Goal: Information Seeking & Learning: Learn about a topic

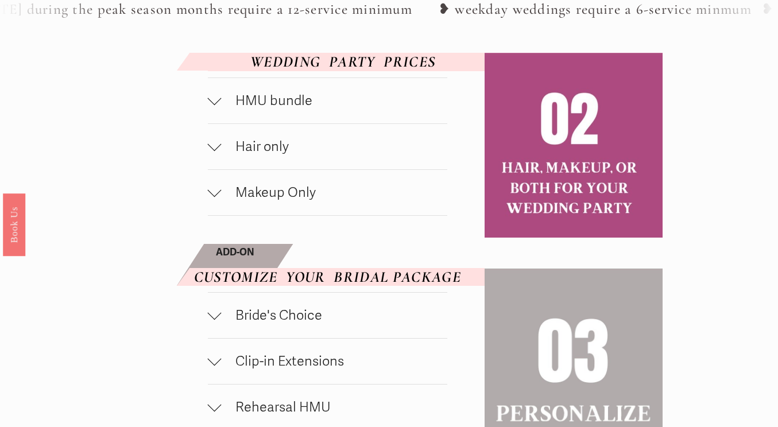
scroll to position [562, 0]
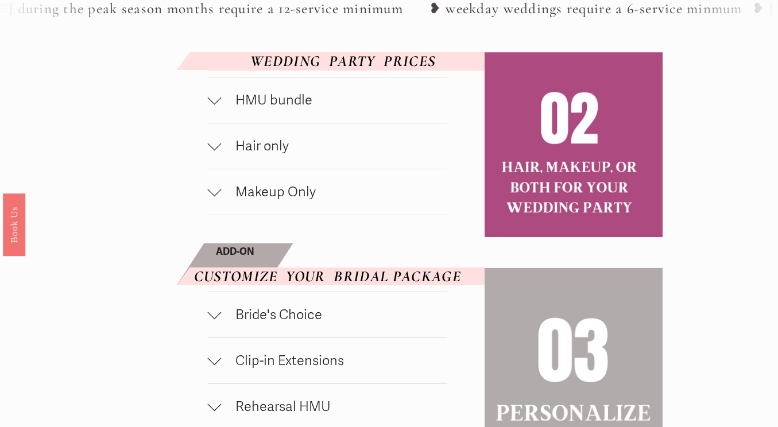
click at [301, 109] on span "HMU bundle" at bounding box center [335, 100] width 226 height 17
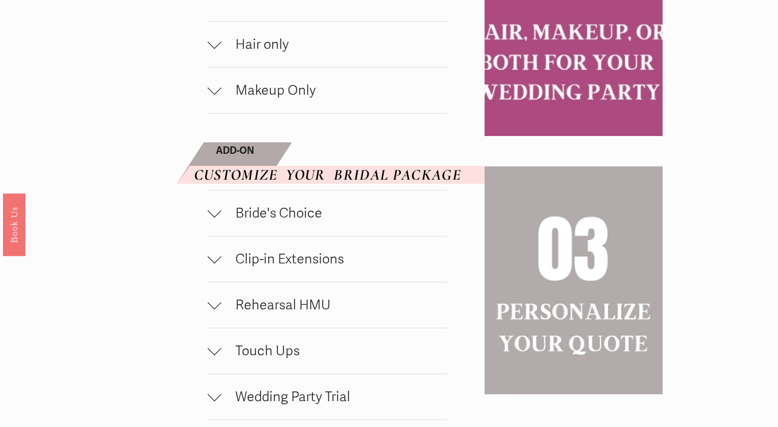
scroll to position [794, 0]
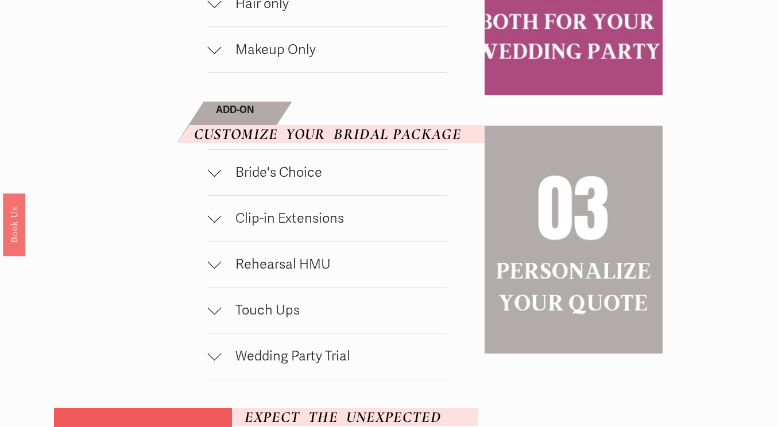
click at [229, 234] on button "Clip-in Extensions" at bounding box center [327, 218] width 239 height 45
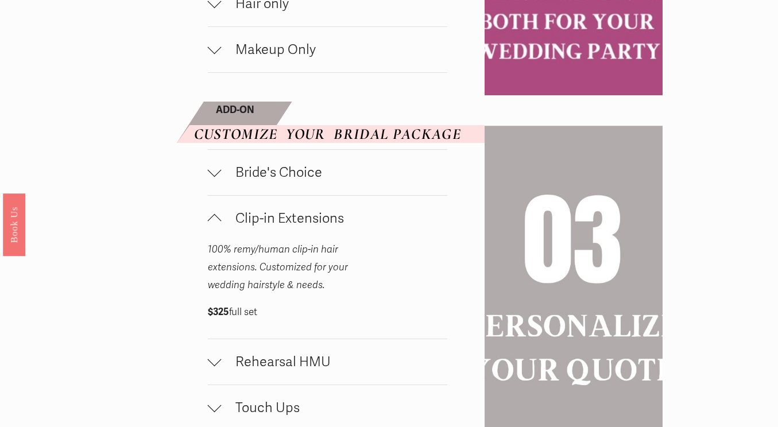
click at [217, 226] on div at bounding box center [215, 219] width 14 height 14
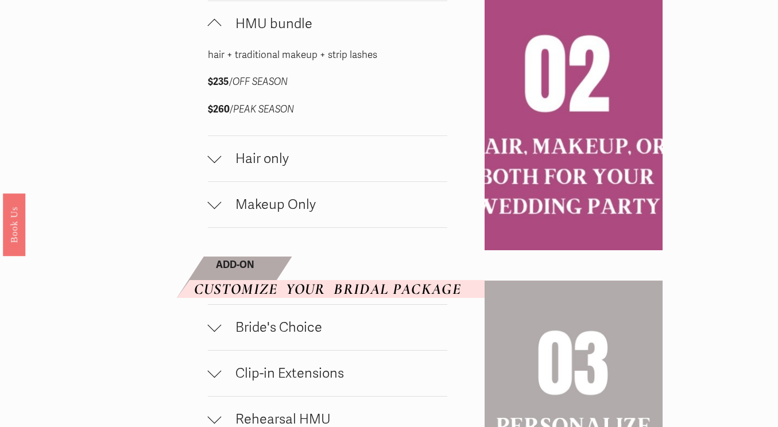
scroll to position [627, 0]
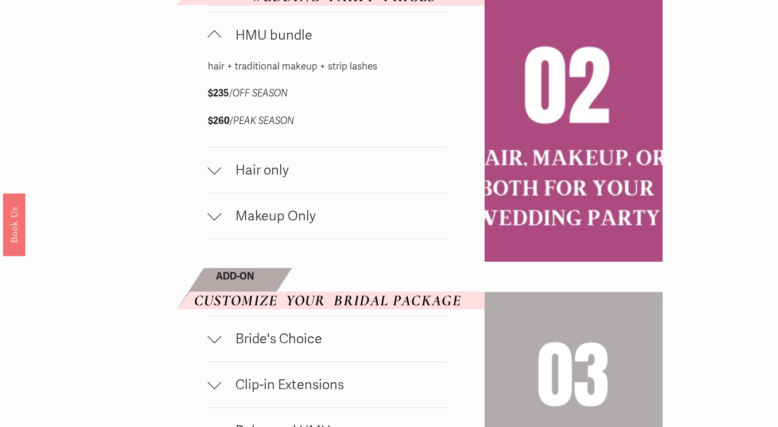
click at [227, 179] on span "Hair only" at bounding box center [335, 170] width 226 height 17
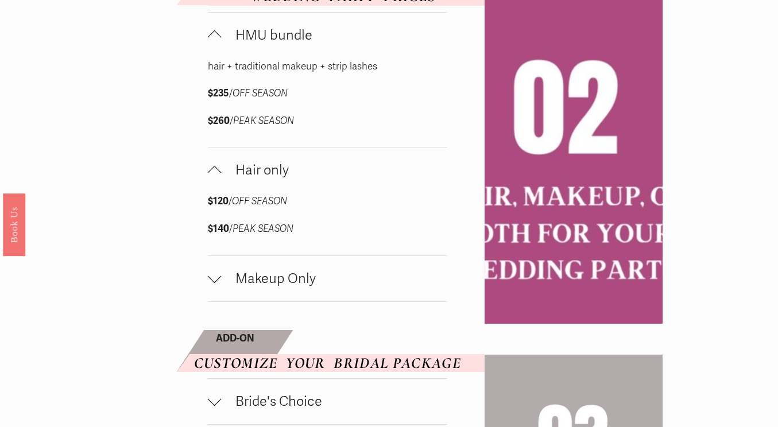
click at [222, 179] on span "Hair only" at bounding box center [335, 170] width 226 height 17
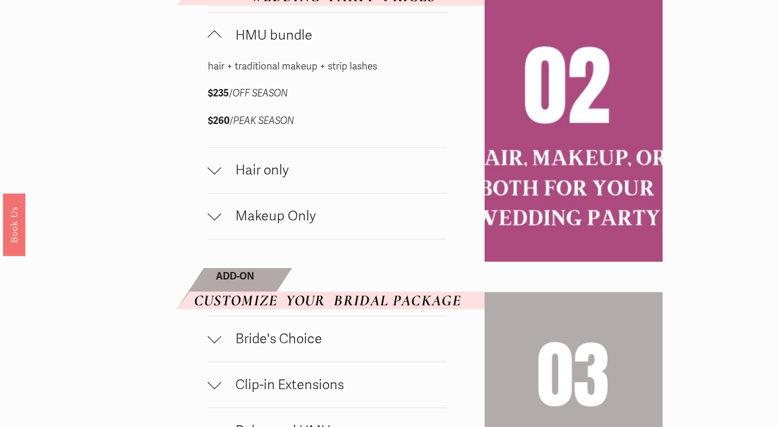
click at [222, 179] on span "Hair only" at bounding box center [335, 170] width 226 height 17
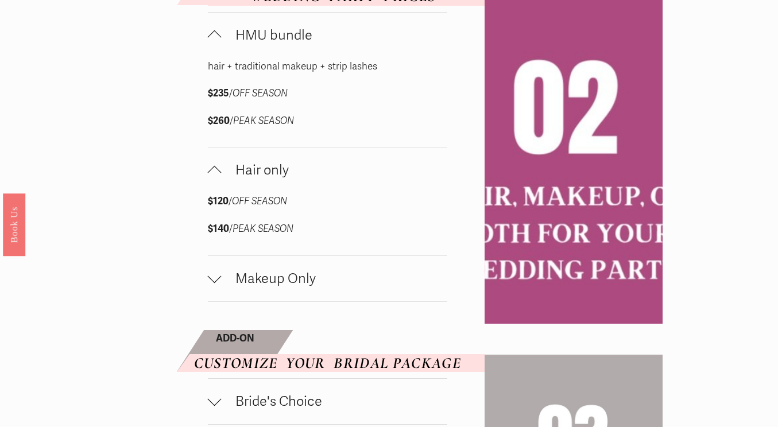
click at [222, 179] on span "Hair only" at bounding box center [335, 170] width 226 height 17
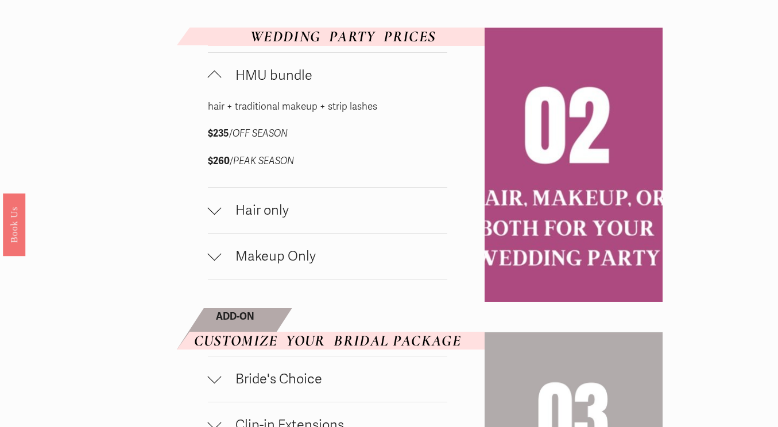
scroll to position [588, 0]
click at [217, 263] on div at bounding box center [215, 256] width 14 height 14
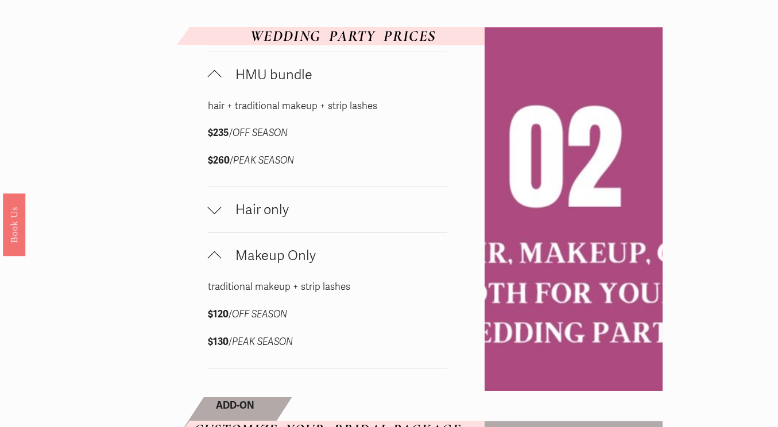
click at [217, 265] on div at bounding box center [215, 259] width 14 height 14
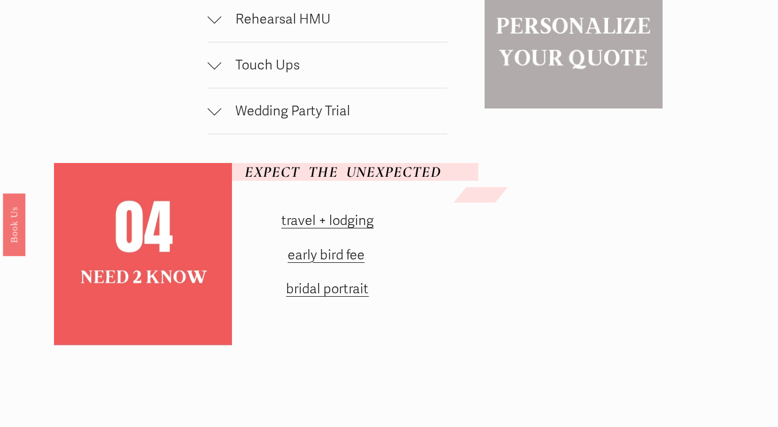
scroll to position [1055, 0]
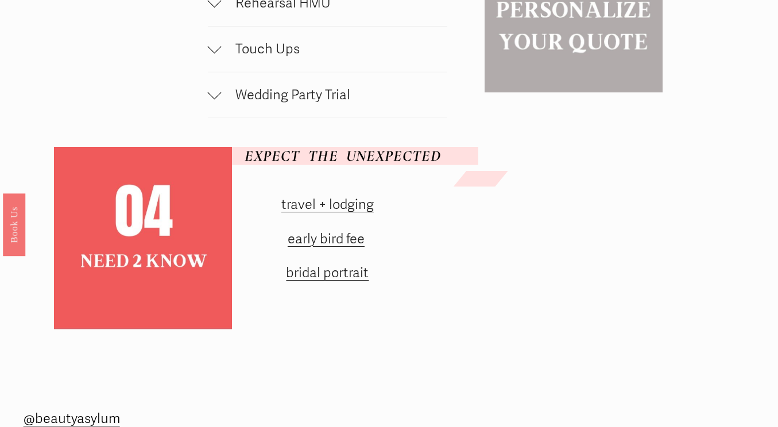
click at [353, 213] on link "travel + lodging" at bounding box center [327, 204] width 92 height 17
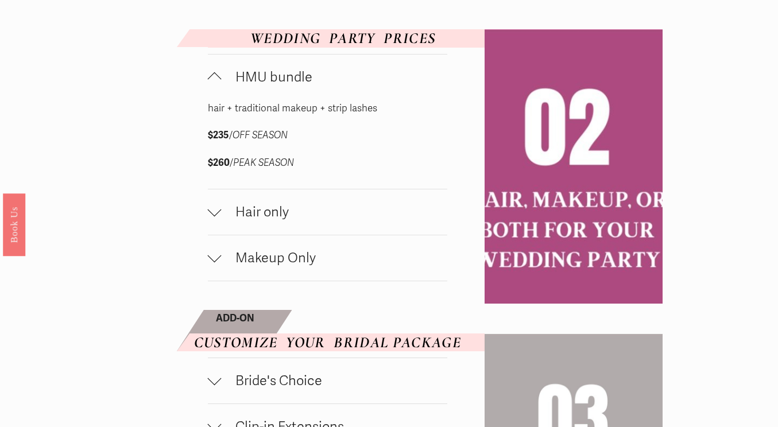
scroll to position [586, 0]
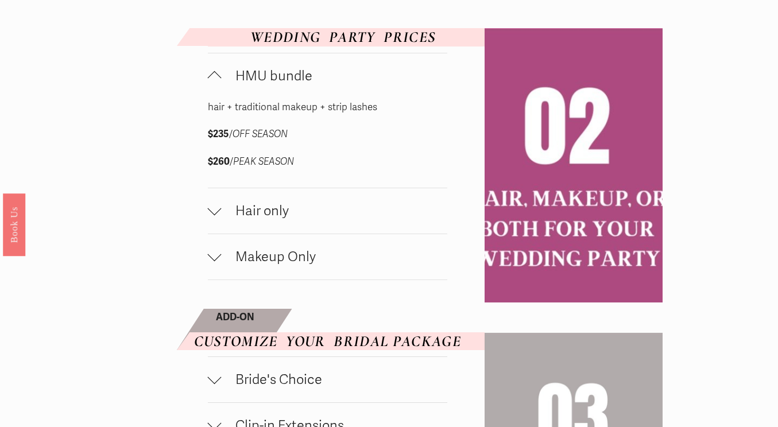
click at [257, 219] on span "Hair only" at bounding box center [335, 211] width 226 height 17
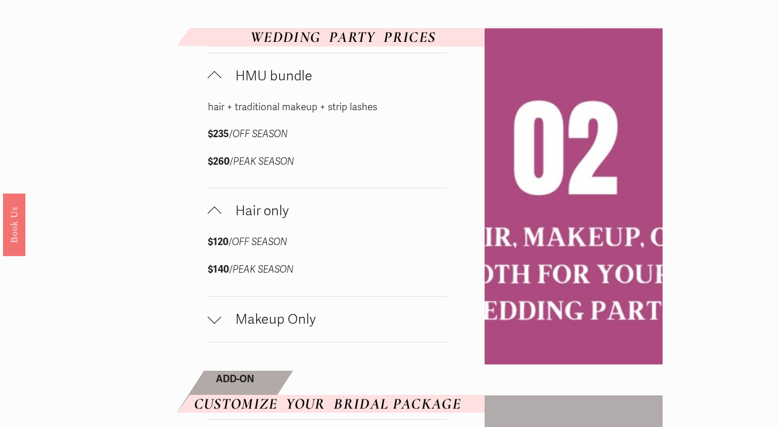
scroll to position [903, 0]
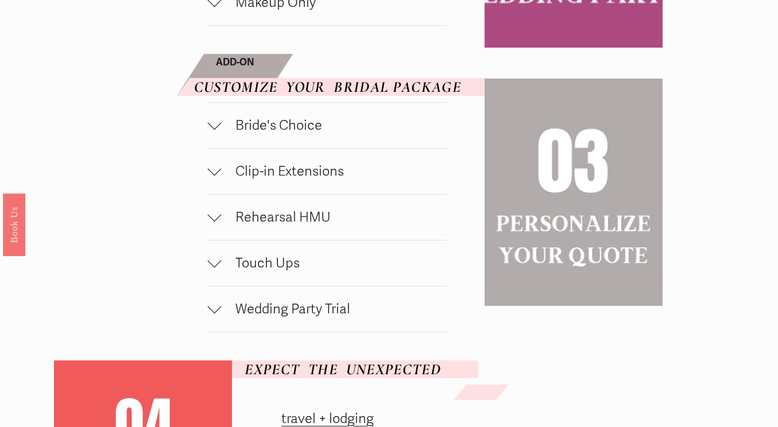
click at [283, 180] on span "Clip-in Extensions" at bounding box center [335, 171] width 226 height 17
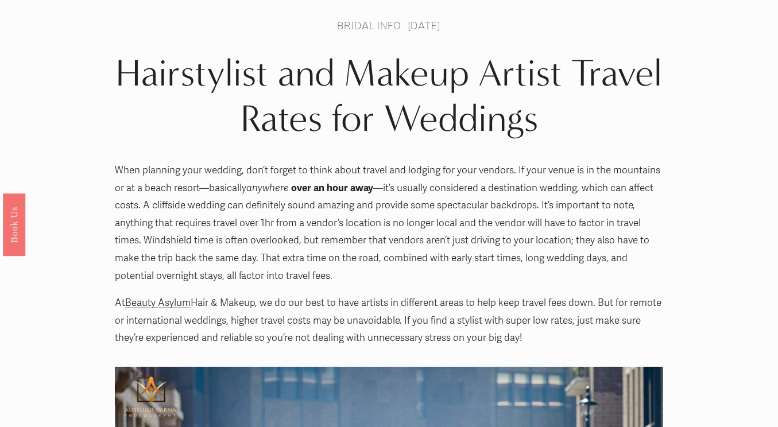
scroll to position [60, 0]
